Goal: Information Seeking & Learning: Learn about a topic

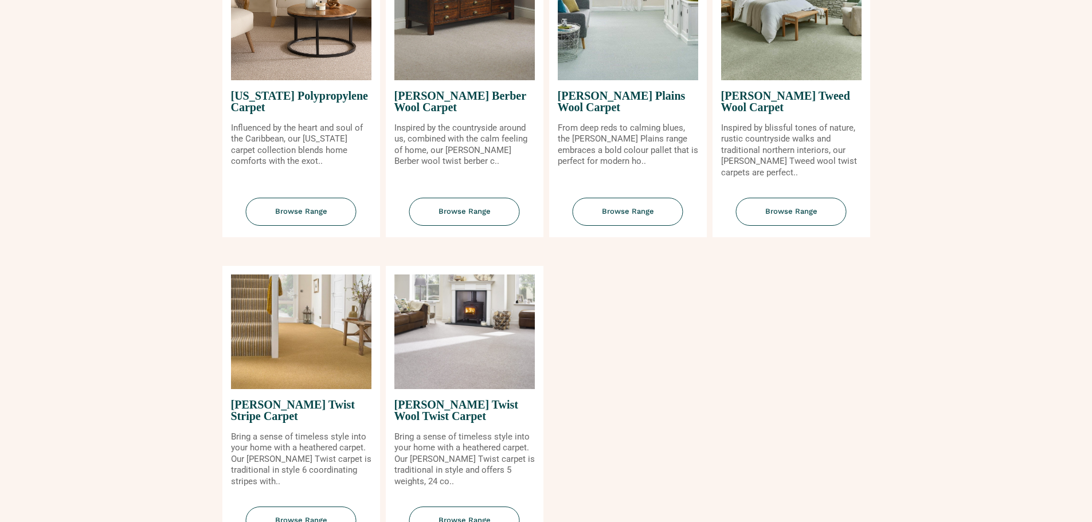
scroll to position [1261, 0]
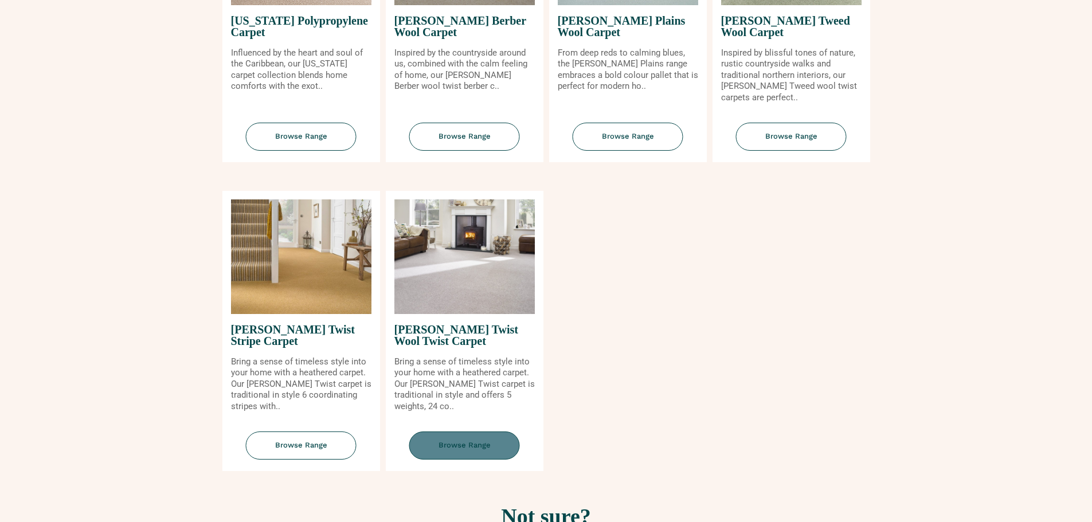
click at [472, 441] on span "Browse Range" at bounding box center [464, 446] width 111 height 28
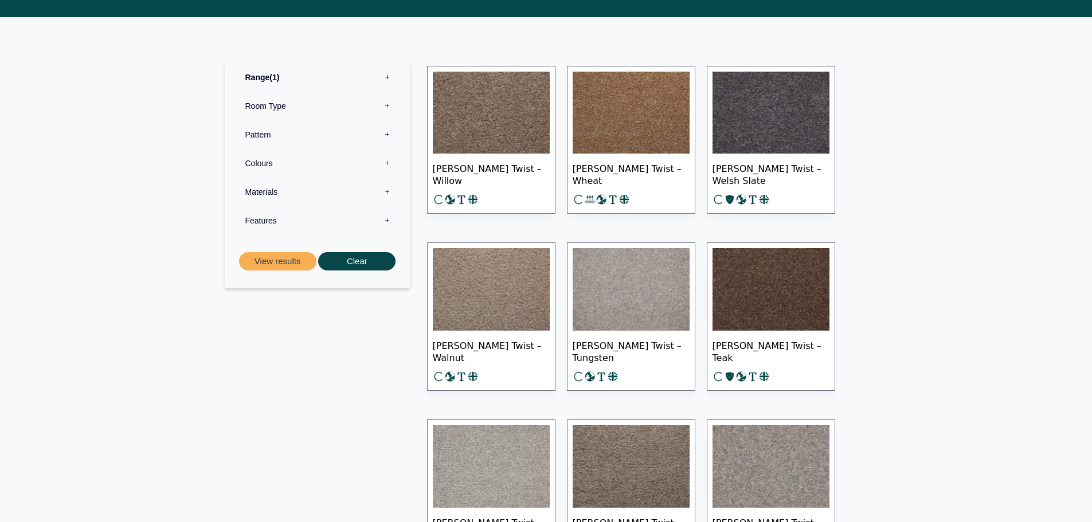
scroll to position [516, 0]
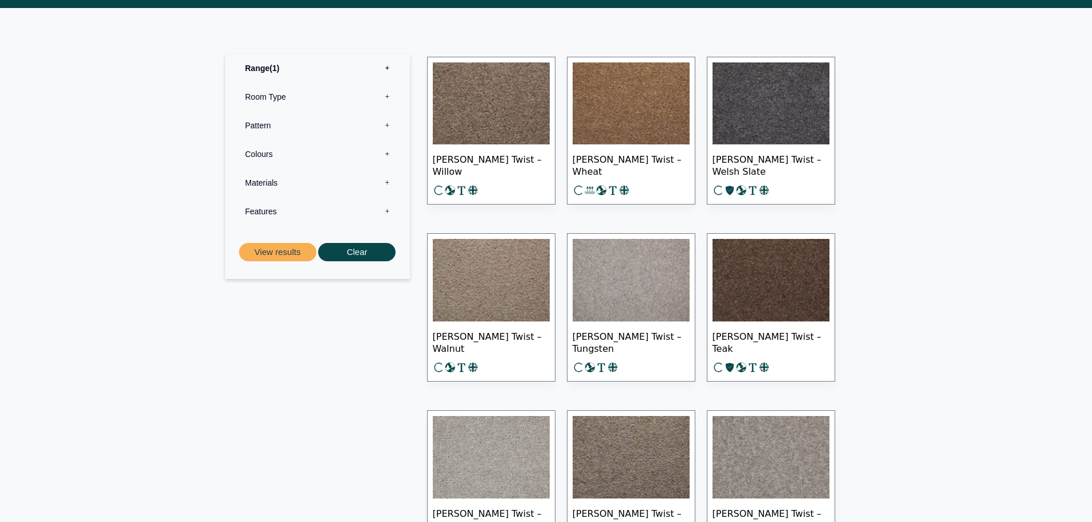
click at [488, 280] on img at bounding box center [491, 280] width 117 height 83
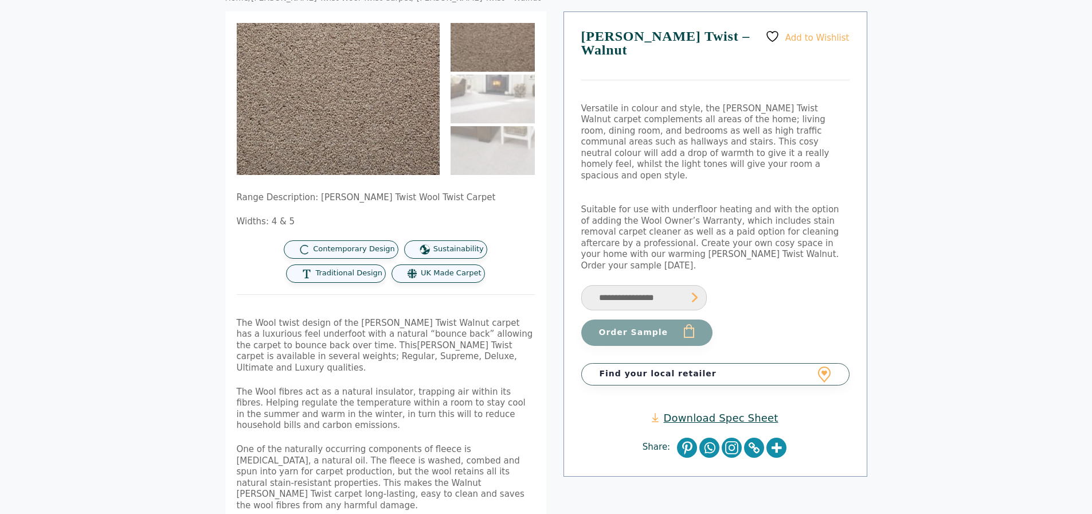
scroll to position [115, 0]
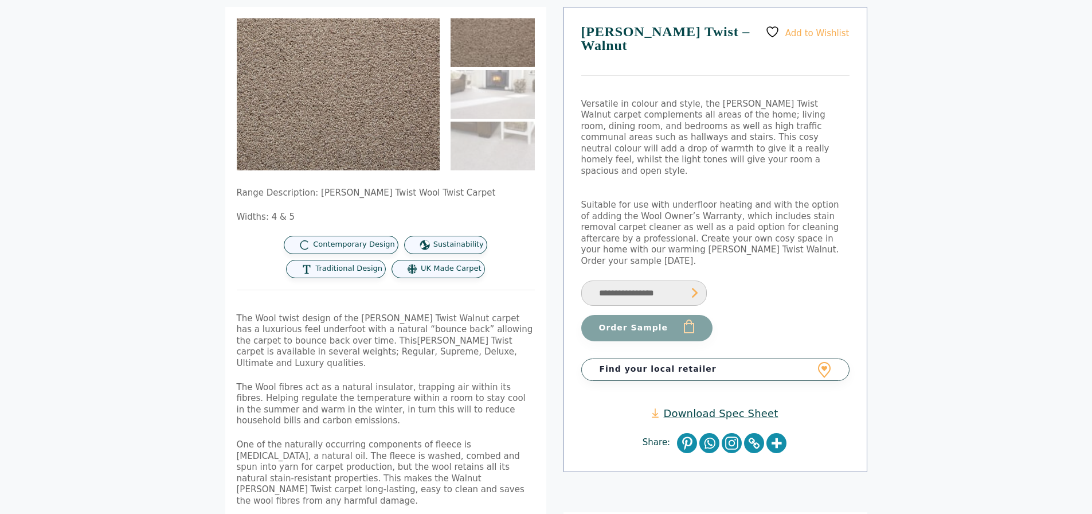
click at [698, 280] on select "**********" at bounding box center [644, 293] width 126 height 26
click at [581, 280] on select "**********" at bounding box center [644, 293] width 126 height 26
select select "**********"
click at [717, 406] on link "Download Spec Sheet" at bounding box center [715, 412] width 126 height 13
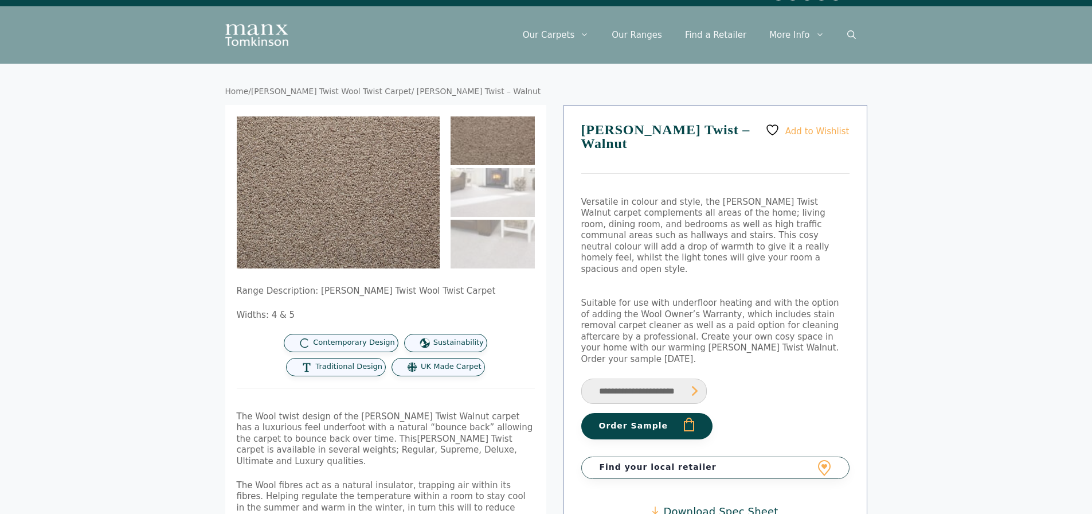
scroll to position [0, 0]
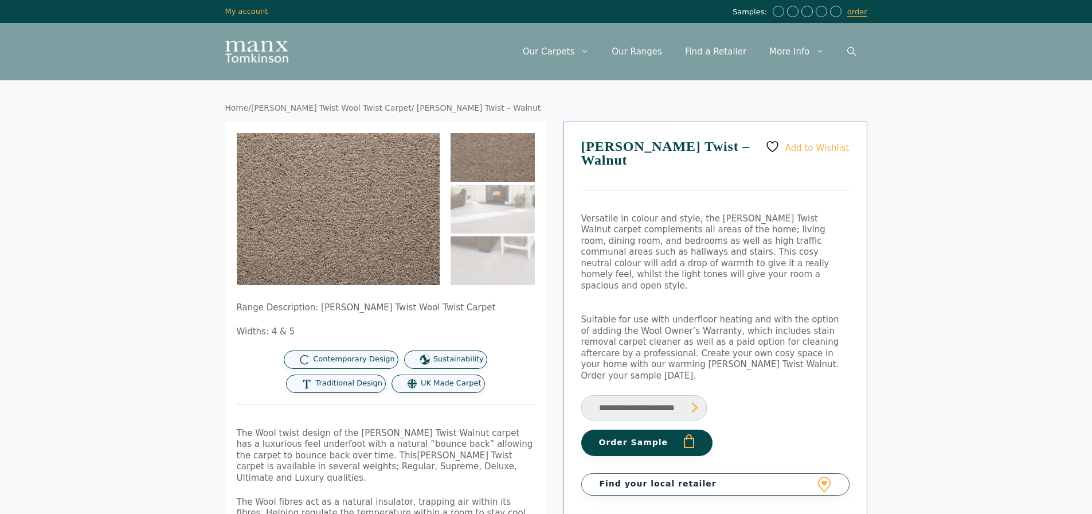
click at [359, 108] on link "Tomkinson Twist Wool Twist Carpet" at bounding box center [331, 107] width 161 height 9
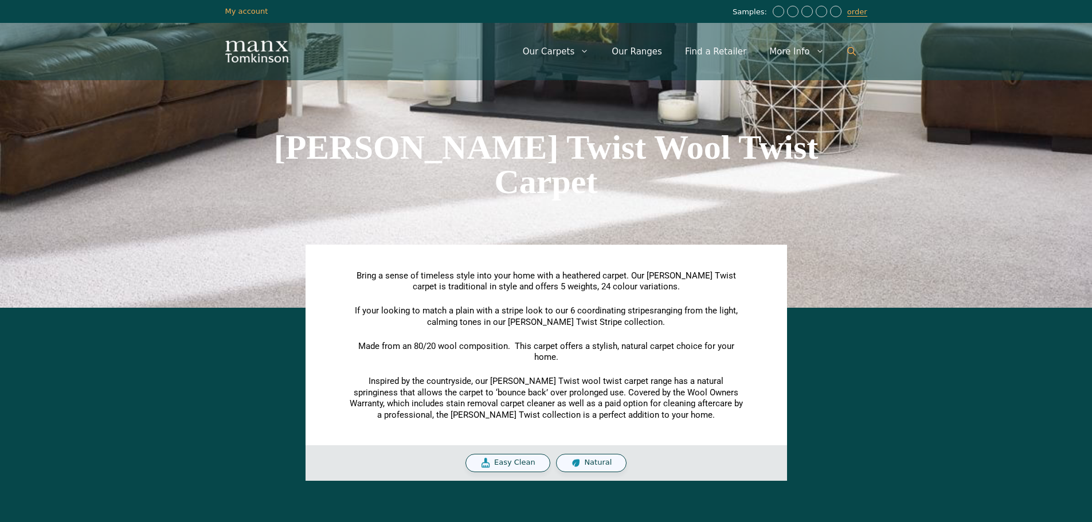
click at [846, 51] on link "Open Search Bar" at bounding box center [852, 51] width 32 height 34
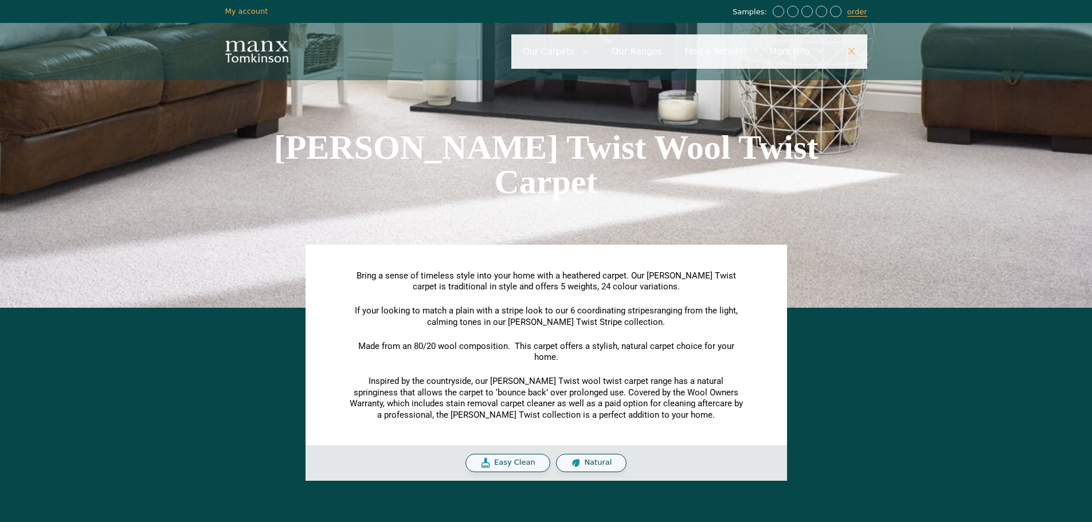
click at [736, 62] on input "Primary" at bounding box center [689, 51] width 356 height 34
type input "****"
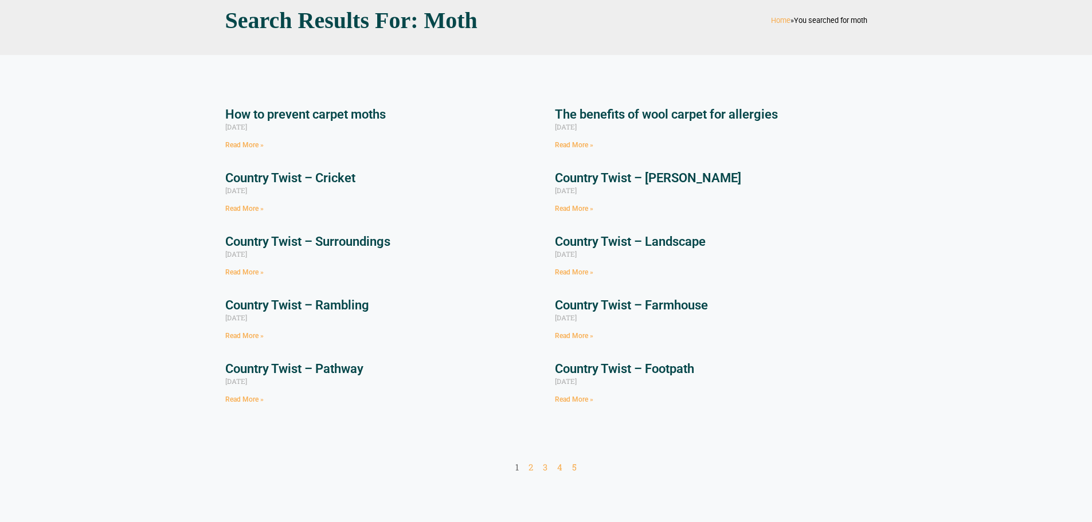
scroll to position [115, 0]
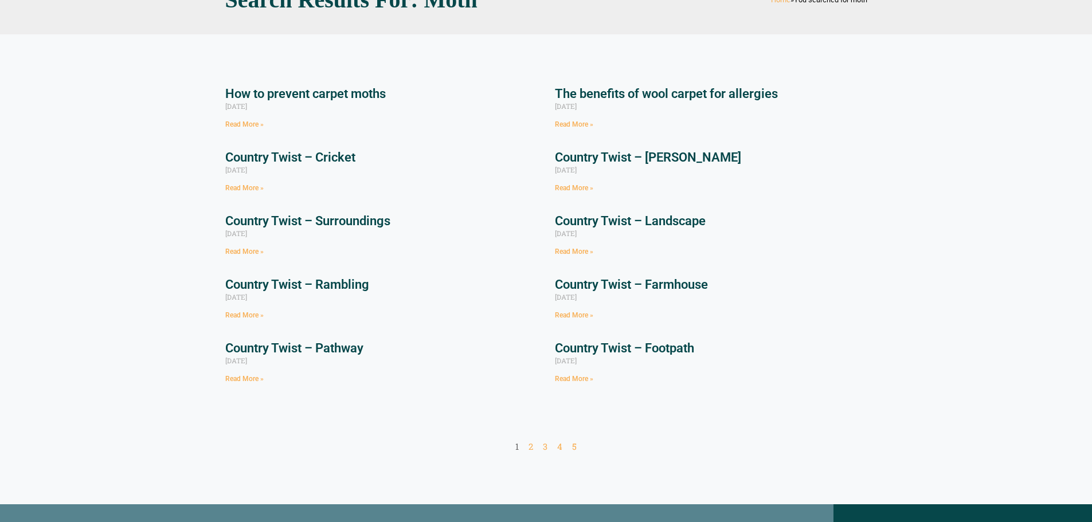
click at [256, 123] on link "Read More »" at bounding box center [244, 124] width 38 height 8
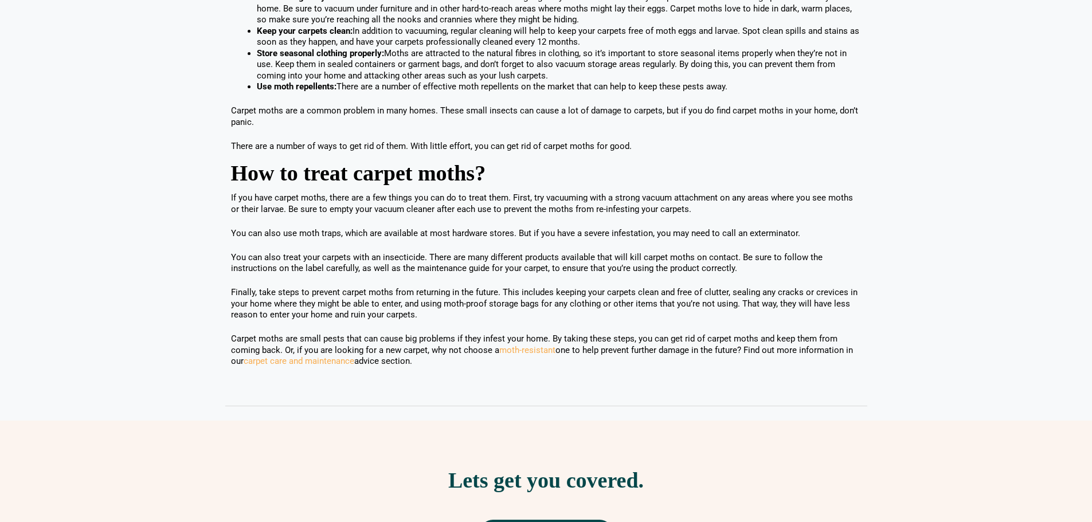
scroll to position [975, 0]
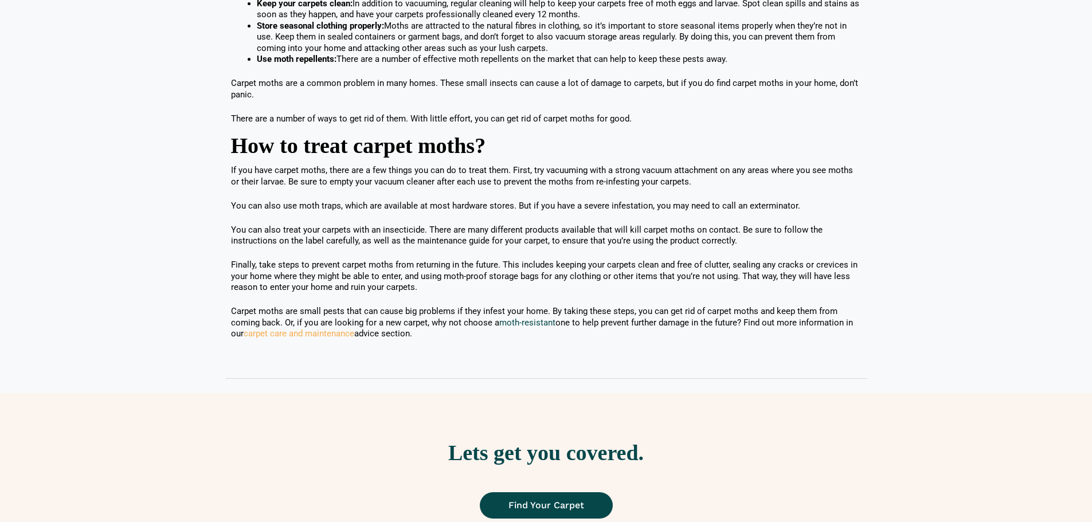
click at [534, 321] on link "moth-resistant" at bounding box center [527, 323] width 56 height 10
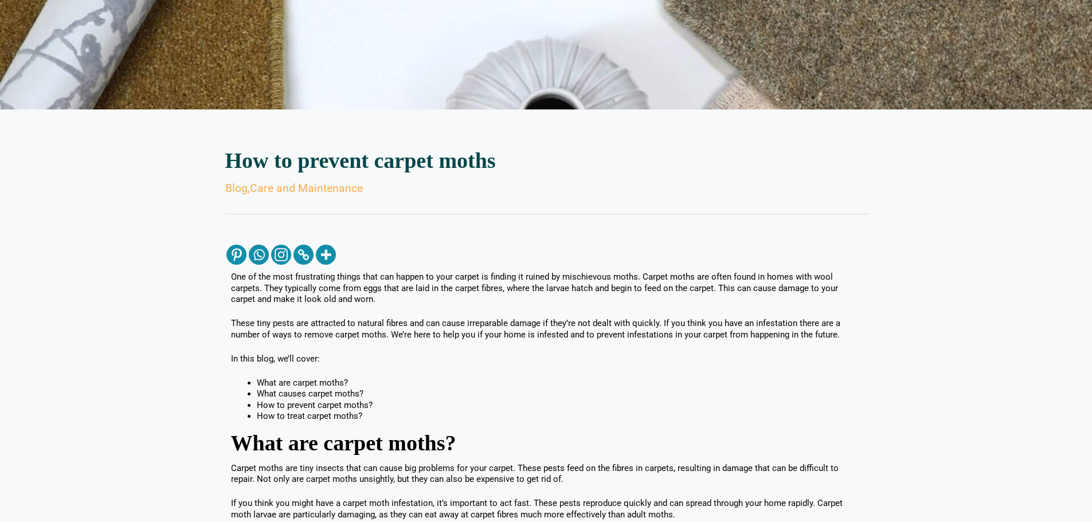
scroll to position [0, 0]
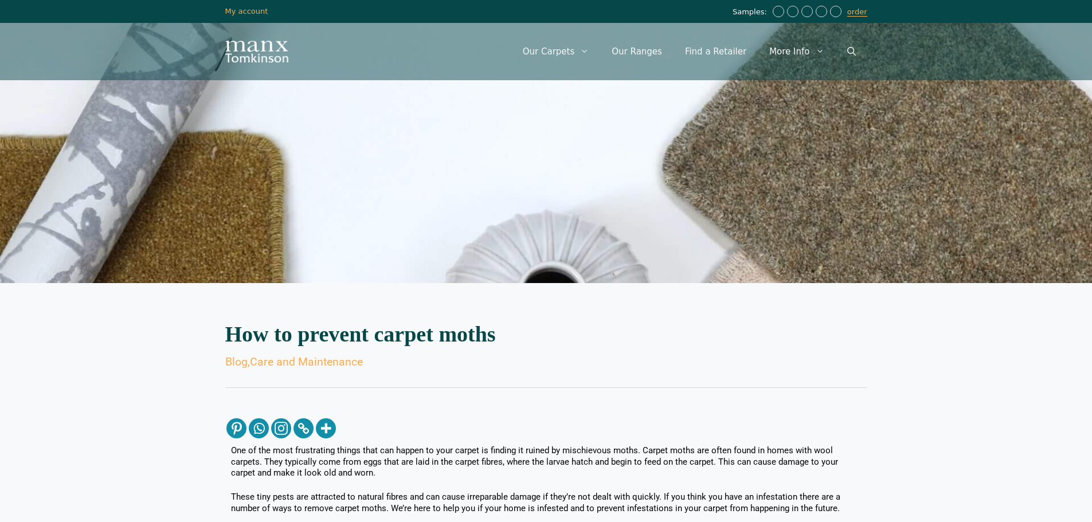
drag, startPoint x: 416, startPoint y: 334, endPoint x: 230, endPoint y: 322, distance: 186.1
copy div "How to prevent carpet moths Blog , Care and Maintenance One of the most frustra…"
